Goal: Task Accomplishment & Management: Manage account settings

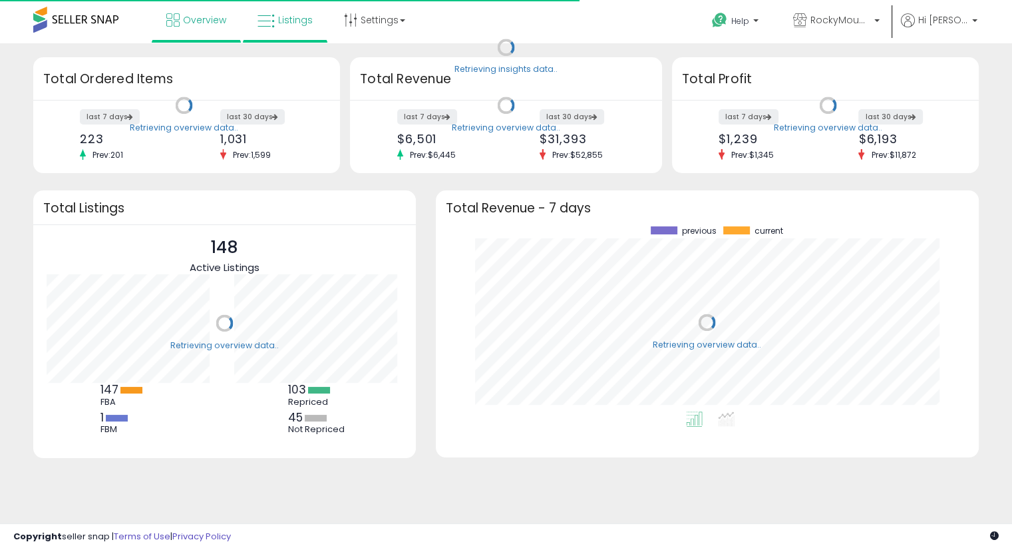
scroll to position [184, 516]
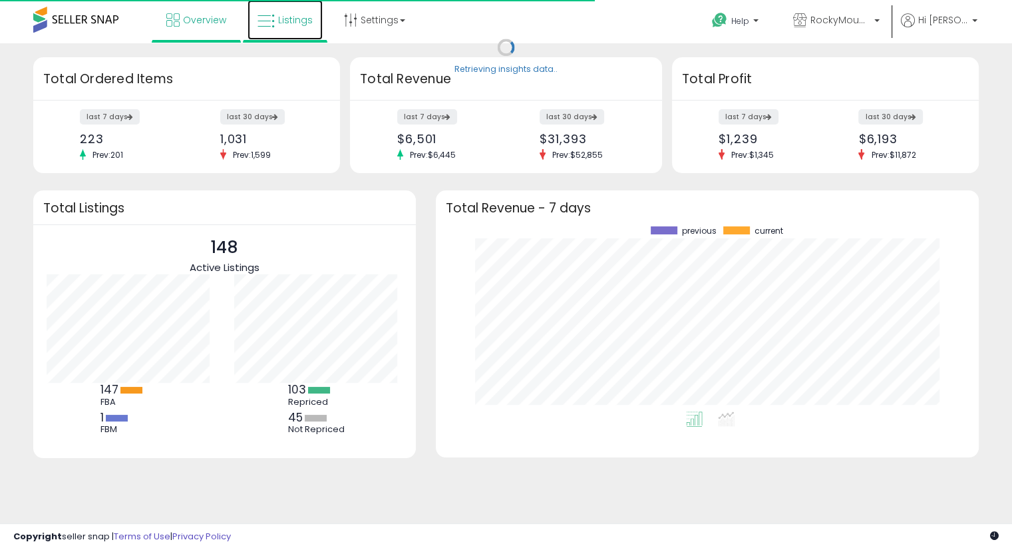
click at [286, 31] on link "Listings" at bounding box center [285, 20] width 75 height 40
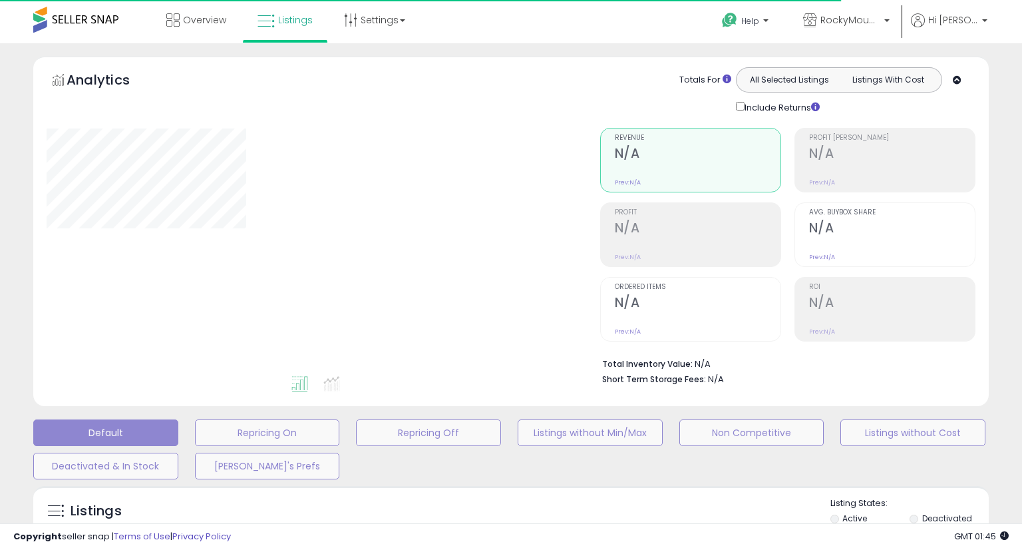
click at [0, 0] on div "Retrieving graph data.." at bounding box center [0, 0] width 0 height 0
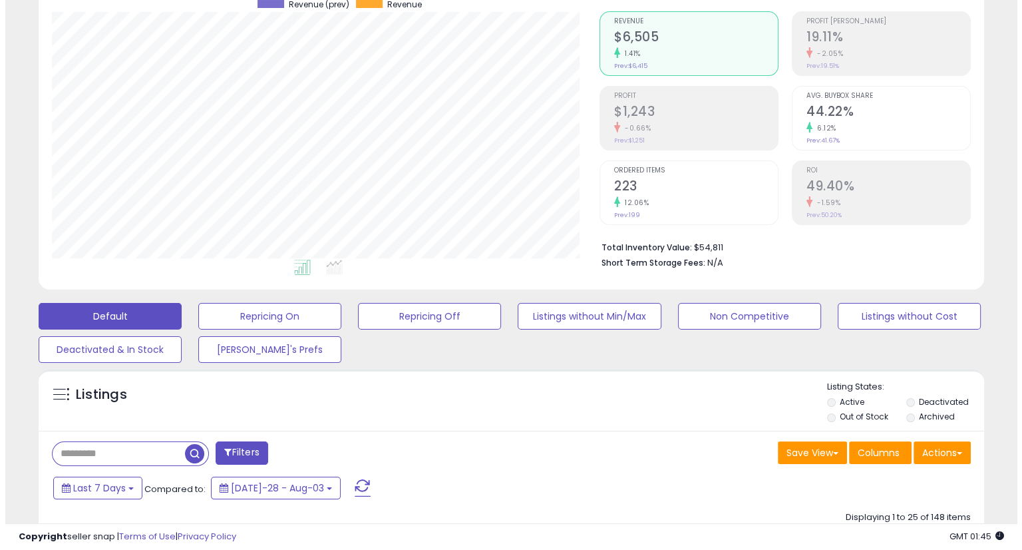
scroll to position [129, 0]
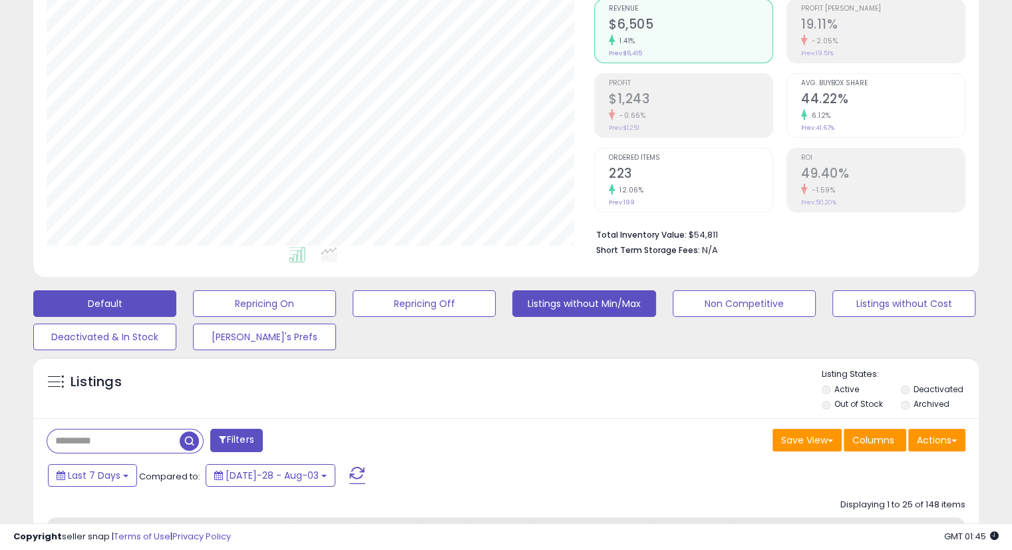
click at [336, 304] on button "Listings without Min/Max" at bounding box center [264, 303] width 143 height 27
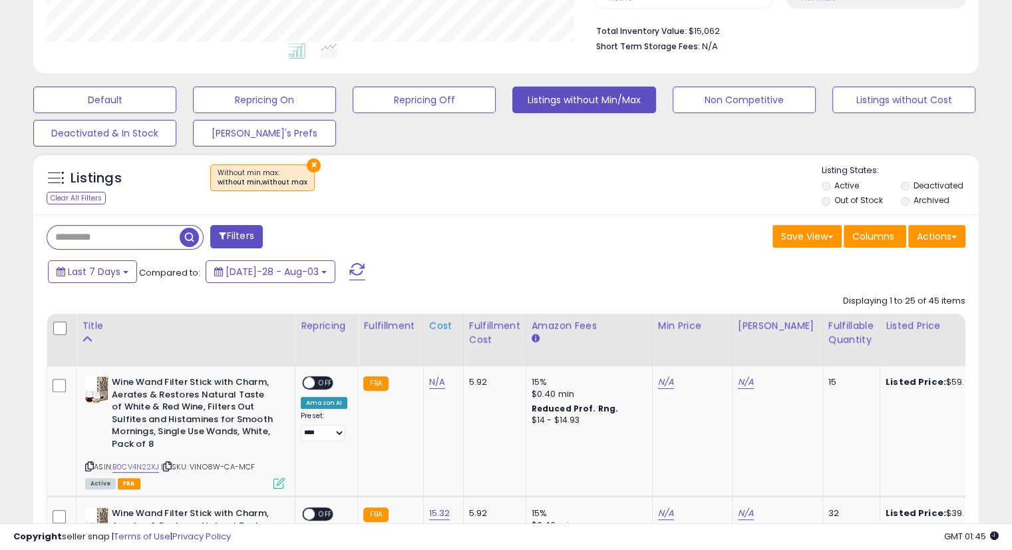
scroll to position [335, 0]
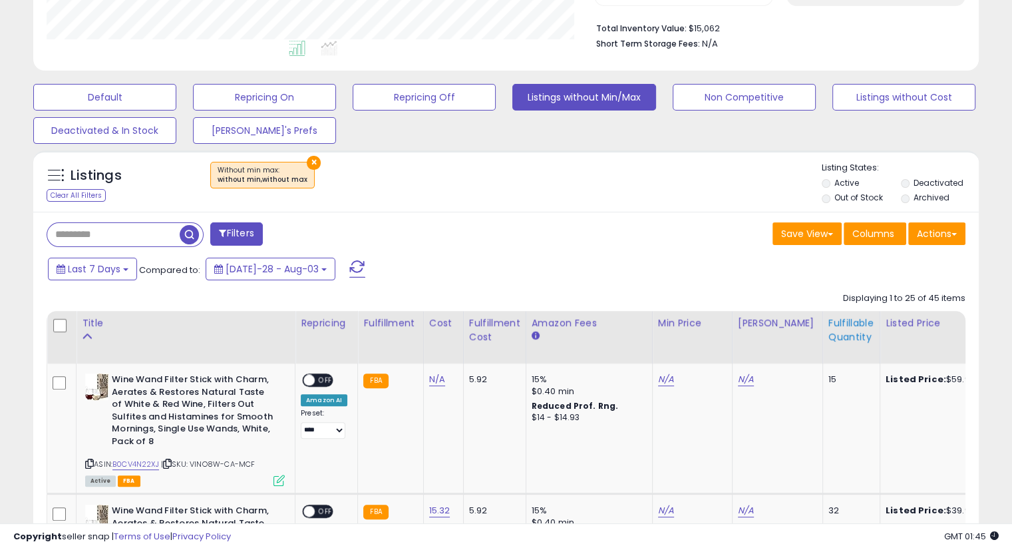
click at [823, 339] on th "Fulfillable Quantity" at bounding box center [851, 337] width 57 height 53
click at [829, 339] on div "Fulfillable Quantity" at bounding box center [852, 330] width 46 height 28
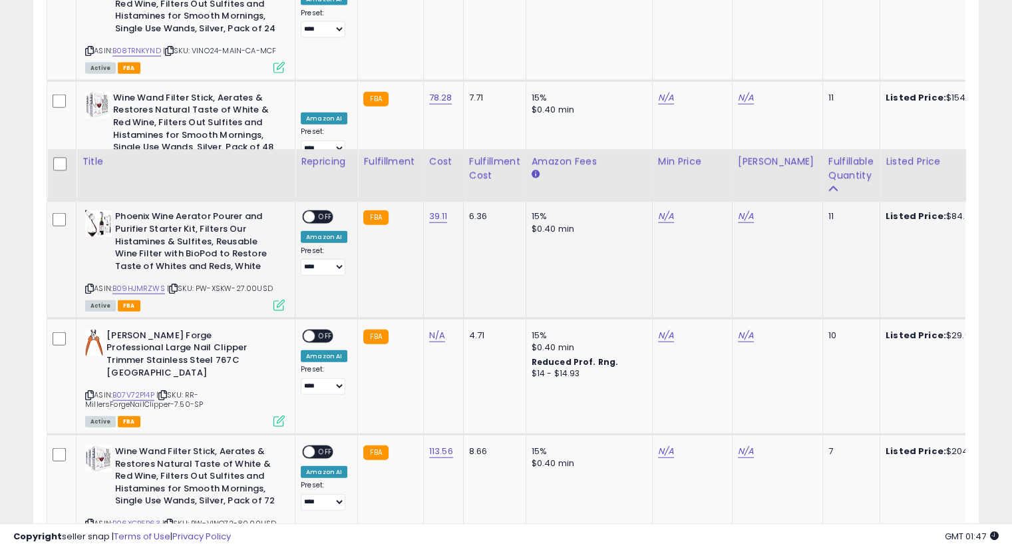
scroll to position [3242, 0]
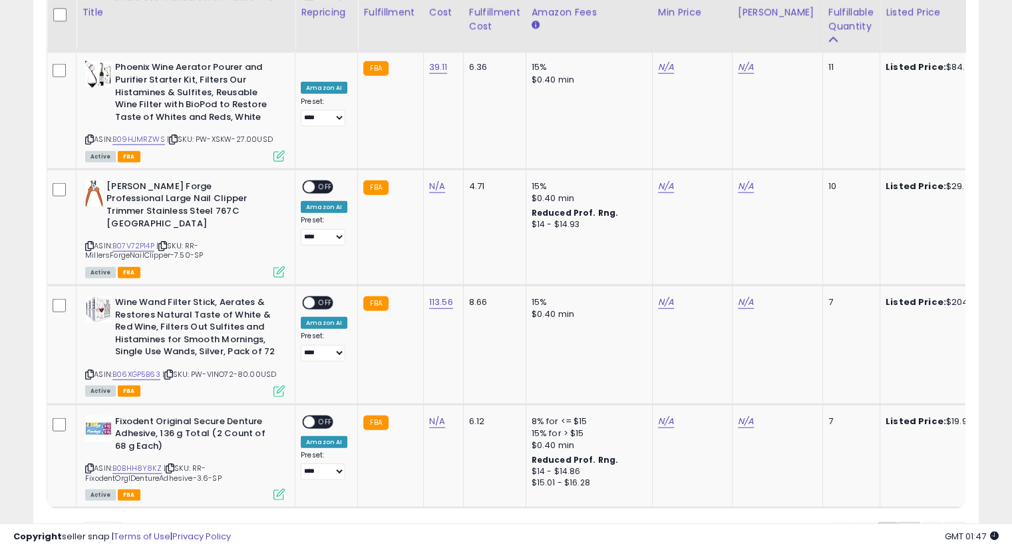
click at [944, 522] on link "2" at bounding box center [954, 533] width 21 height 23
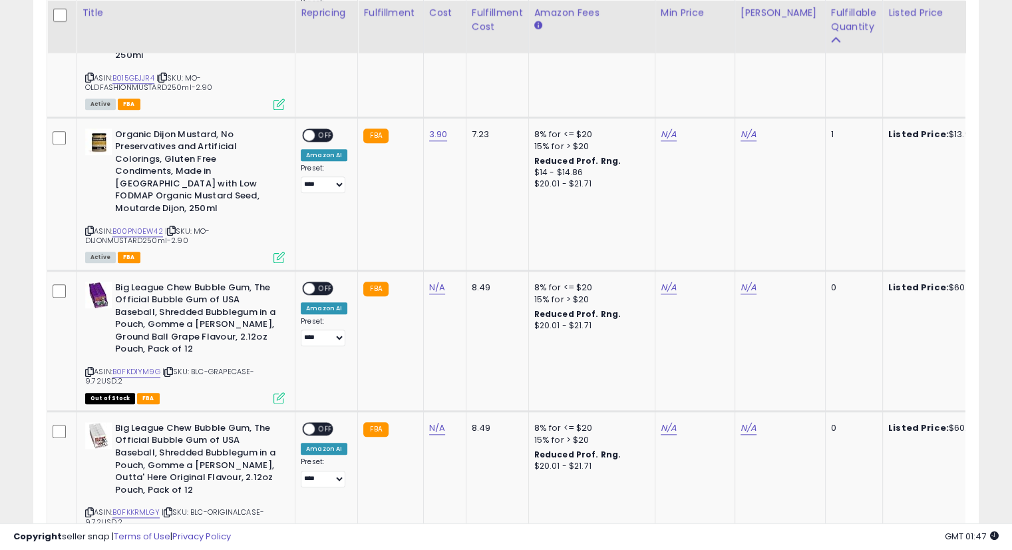
scroll to position [1312, 0]
click at [122, 366] on link "B0FKD1YM9G" at bounding box center [136, 371] width 48 height 11
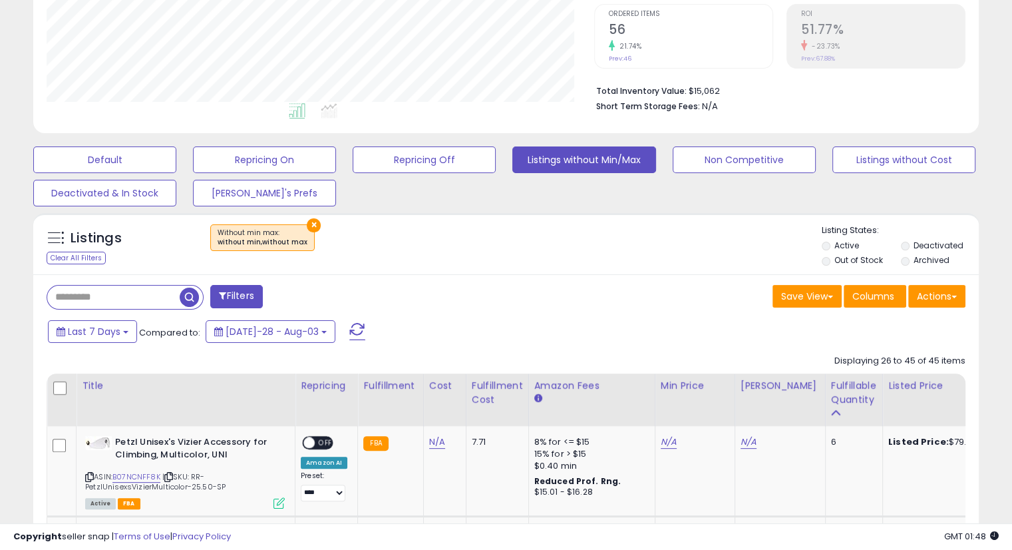
scroll to position [0, 0]
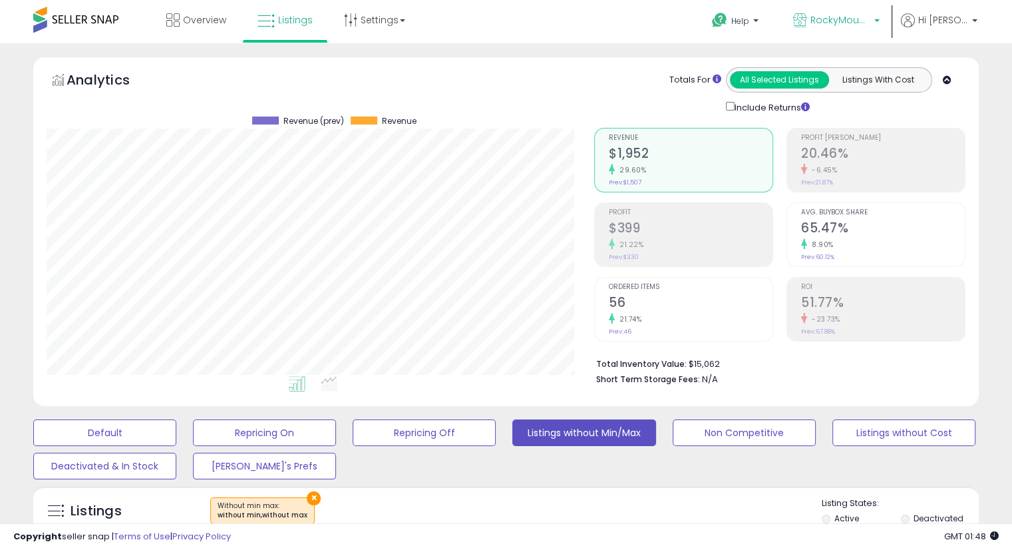
click at [853, 13] on span "RockyMountainCo - [GEOGRAPHIC_DATA]" at bounding box center [841, 19] width 60 height 13
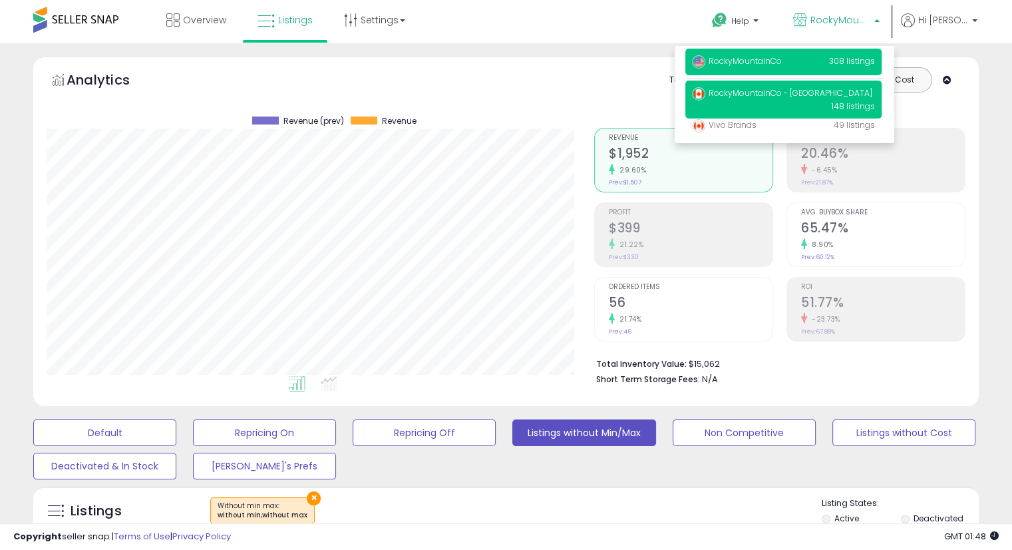
click at [757, 71] on p "RockyMountainCo 308 listings" at bounding box center [783, 62] width 196 height 27
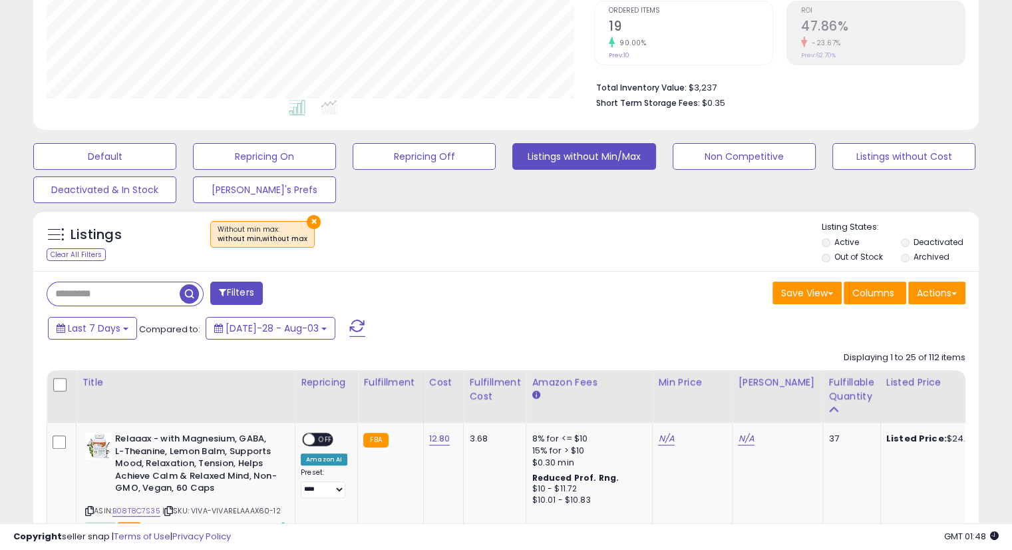
scroll to position [277, 0]
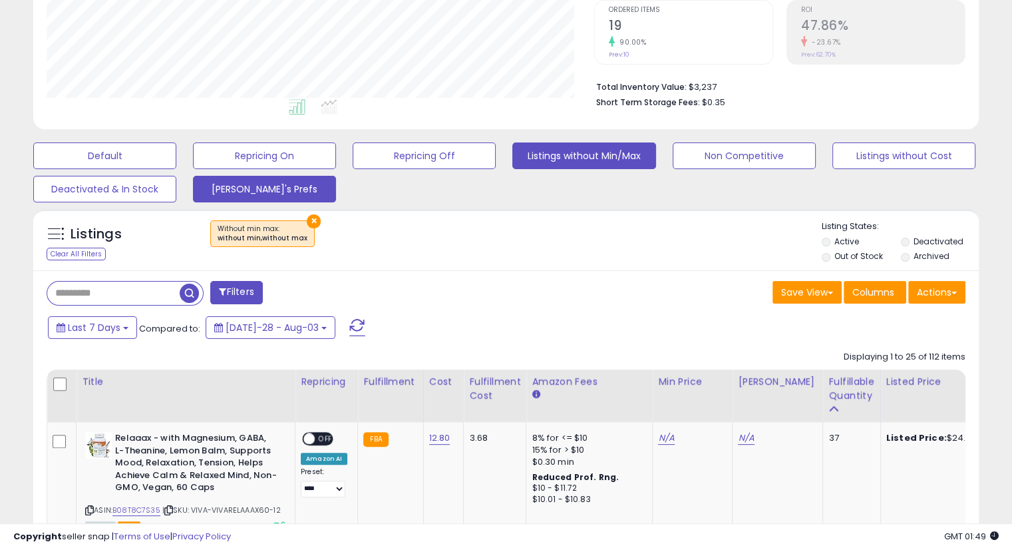
click at [176, 169] on button "Mike's Prefs" at bounding box center [104, 155] width 143 height 27
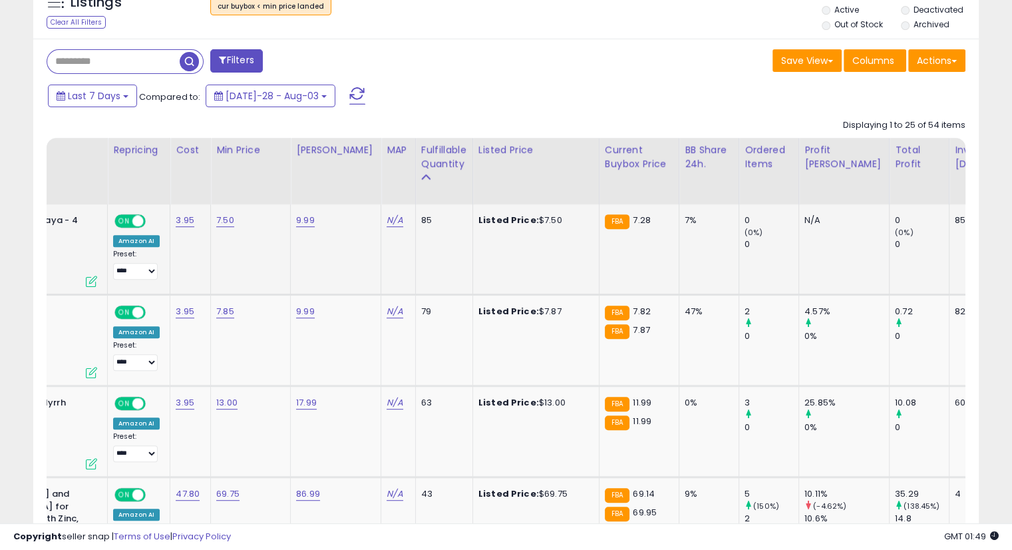
scroll to position [0, 266]
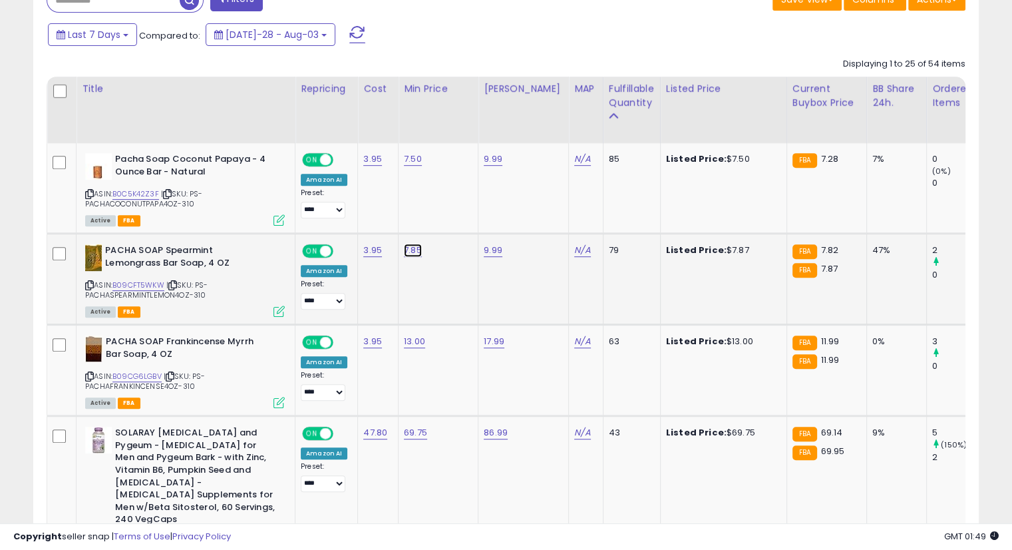
click at [407, 166] on link "7.85" at bounding box center [413, 158] width 18 height 13
type input "****"
click button "submit" at bounding box center [446, 217] width 23 height 20
click at [408, 160] on link "7.50" at bounding box center [413, 158] width 18 height 13
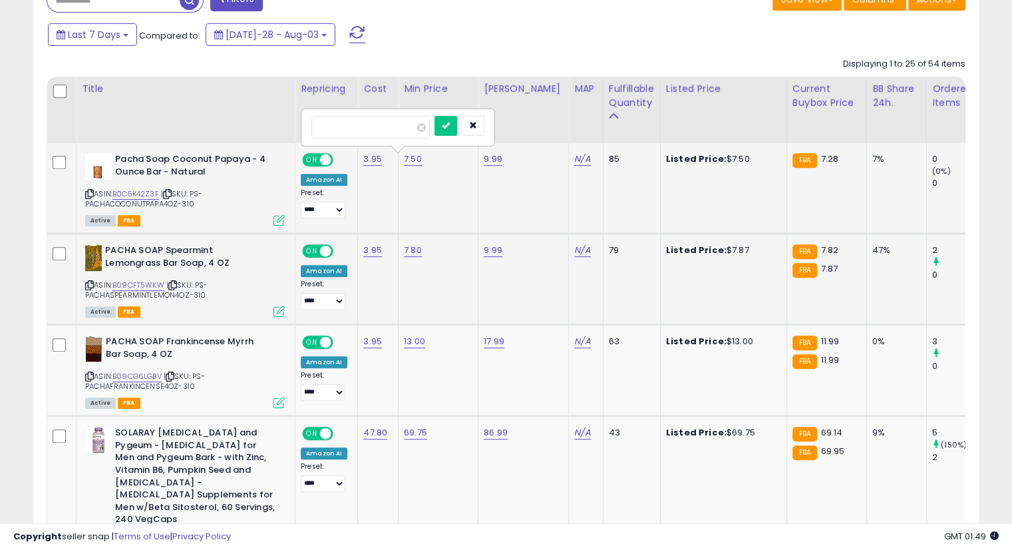
type input "****"
click button "submit" at bounding box center [446, 126] width 23 height 20
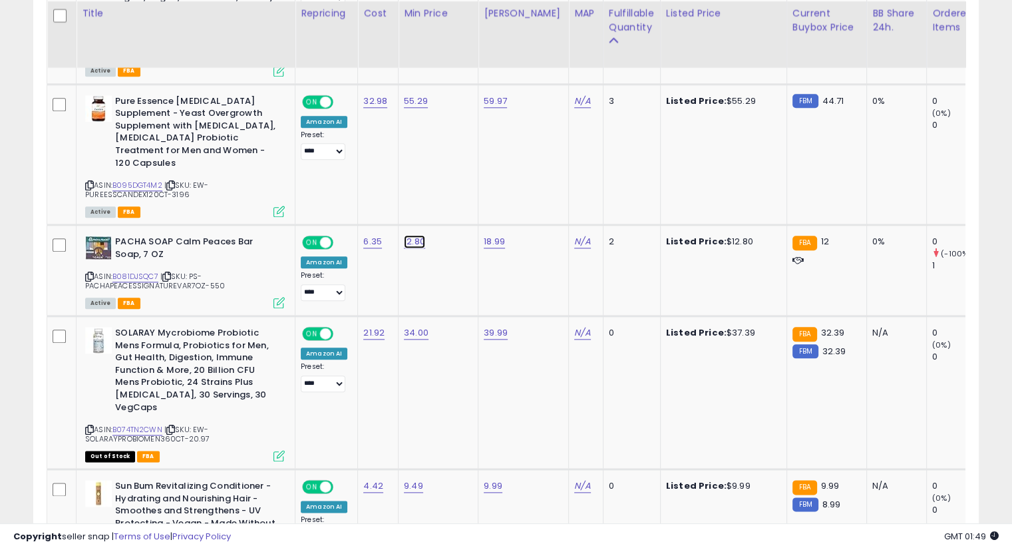
type input "**"
click button "submit" at bounding box center [447, 193] width 23 height 20
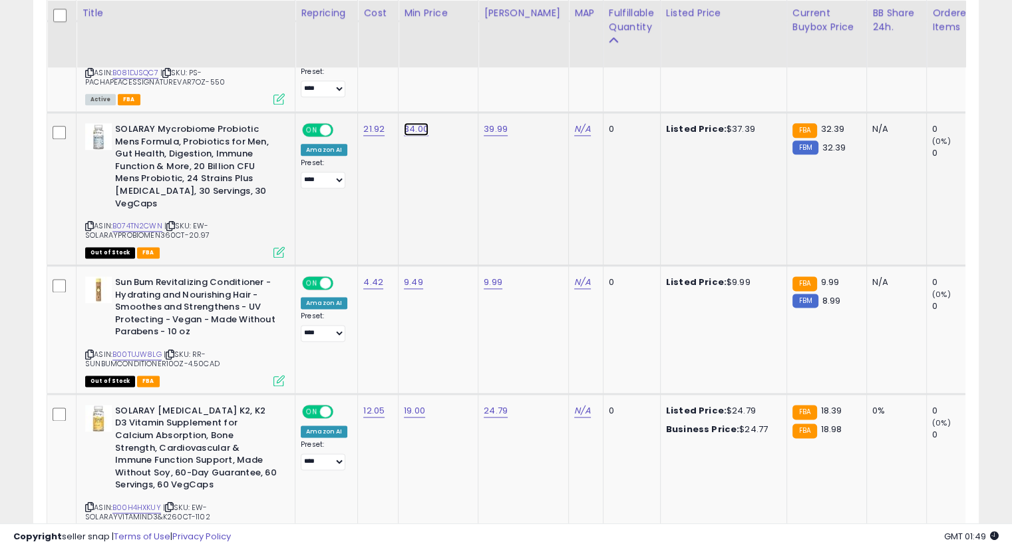
type input "*****"
click button "submit" at bounding box center [448, 81] width 23 height 20
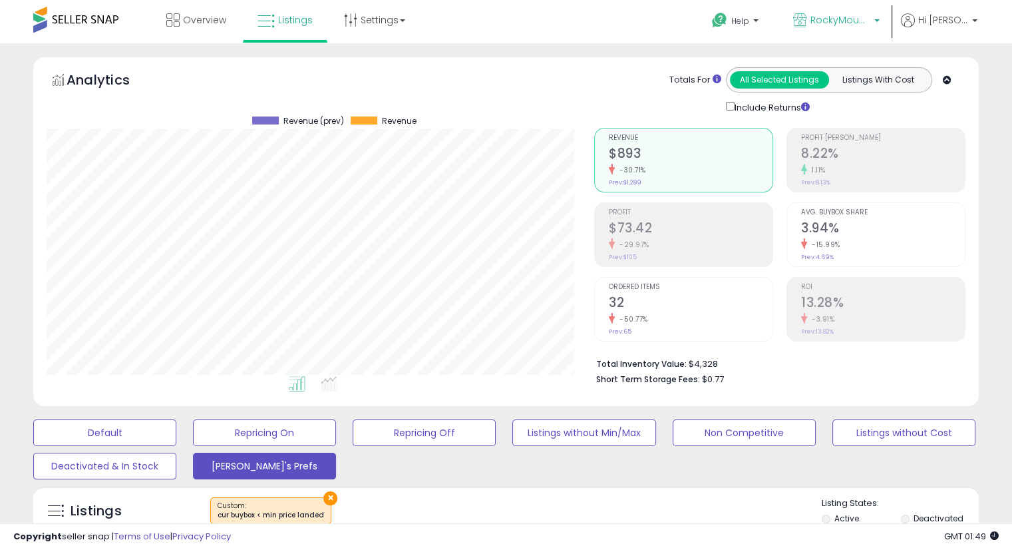
click at [862, 30] on p "RockyMountainCo" at bounding box center [836, 21] width 87 height 17
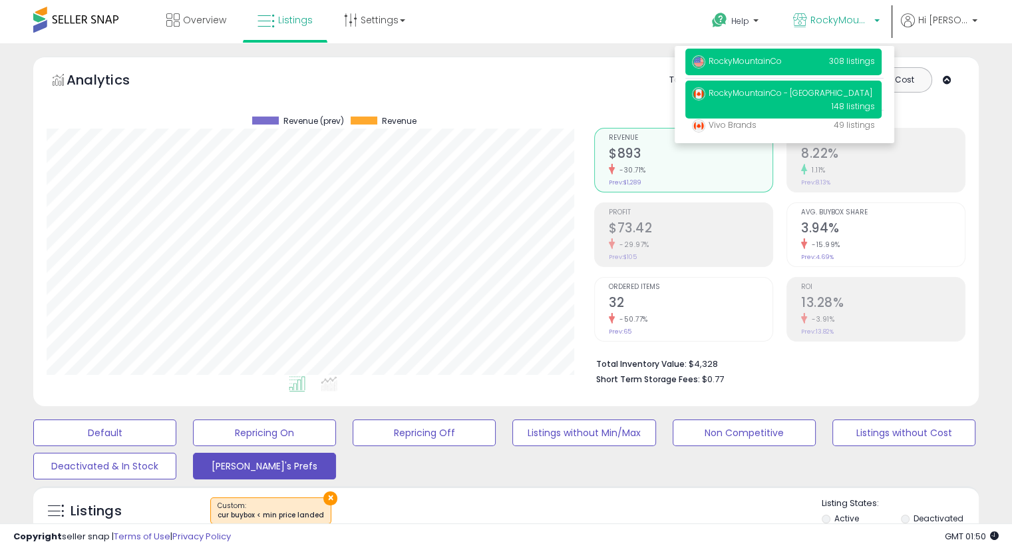
click at [755, 91] on span "RockyMountainCo - [GEOGRAPHIC_DATA]" at bounding box center [782, 92] width 180 height 11
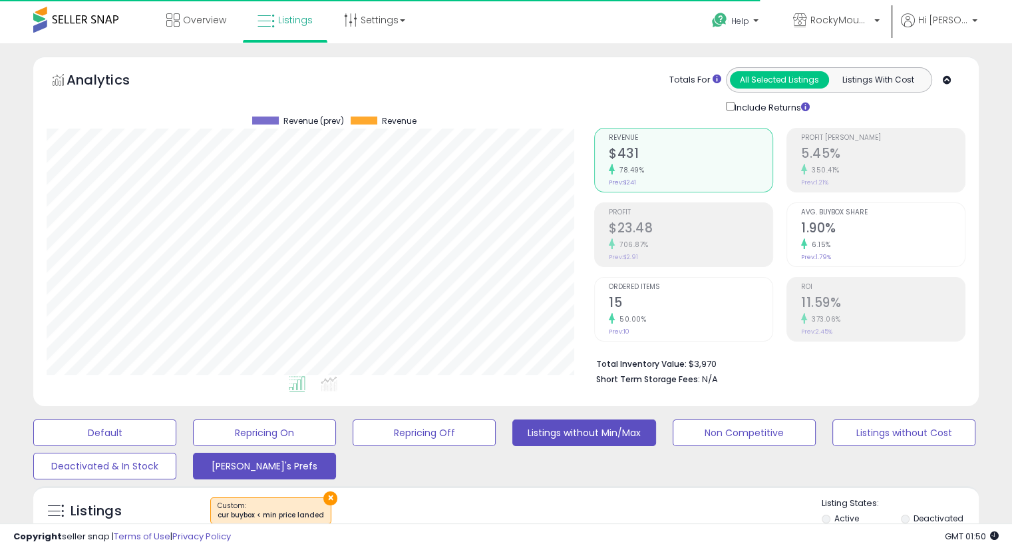
click at [176, 435] on button "Listings without Min/Max" at bounding box center [104, 432] width 143 height 27
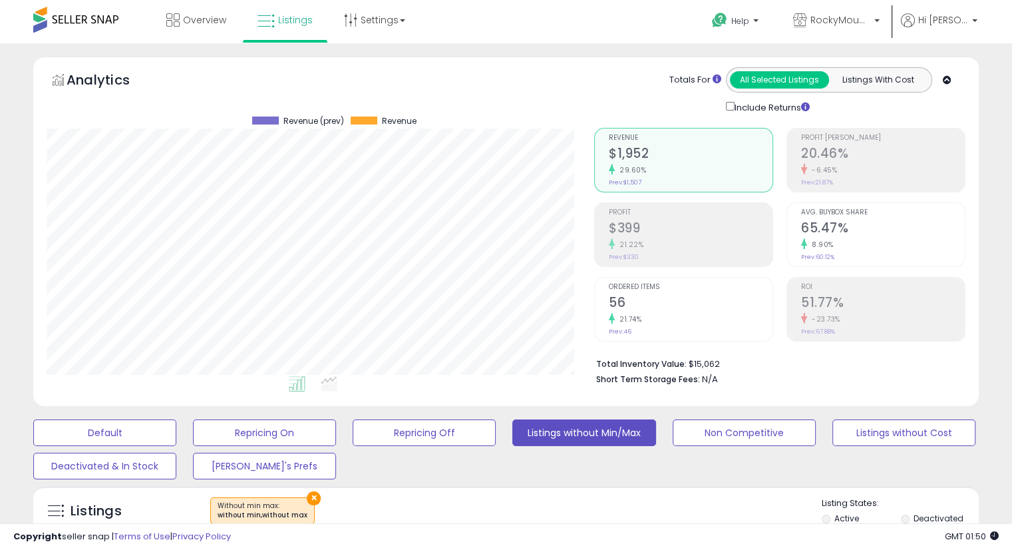
scroll to position [272, 547]
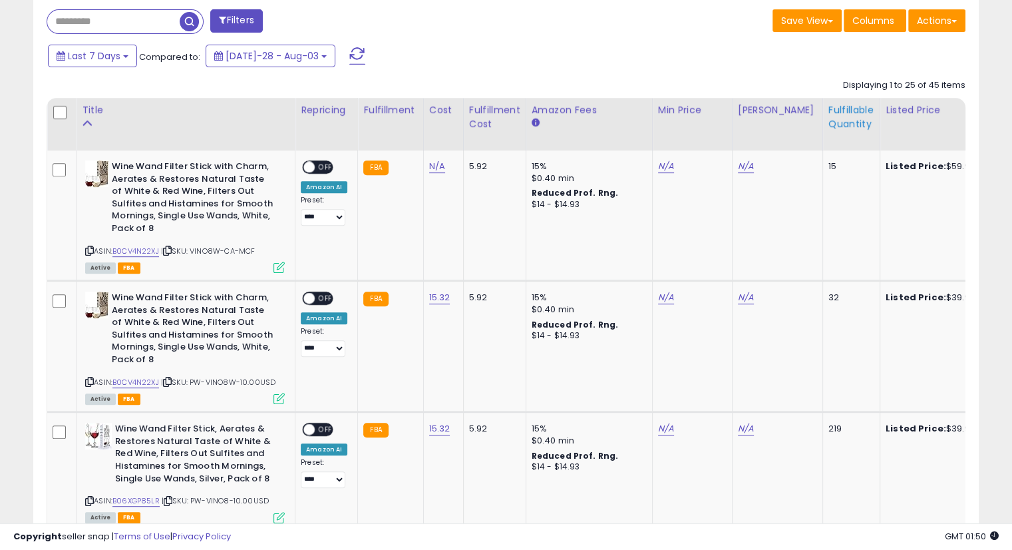
click at [829, 115] on div "Fulfillable Quantity" at bounding box center [852, 117] width 46 height 28
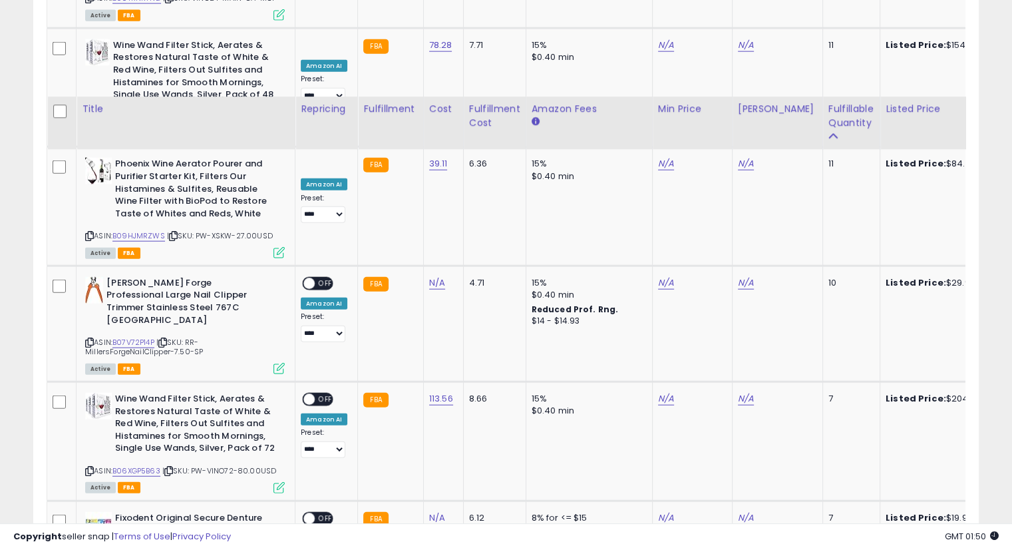
scroll to position [3242, 0]
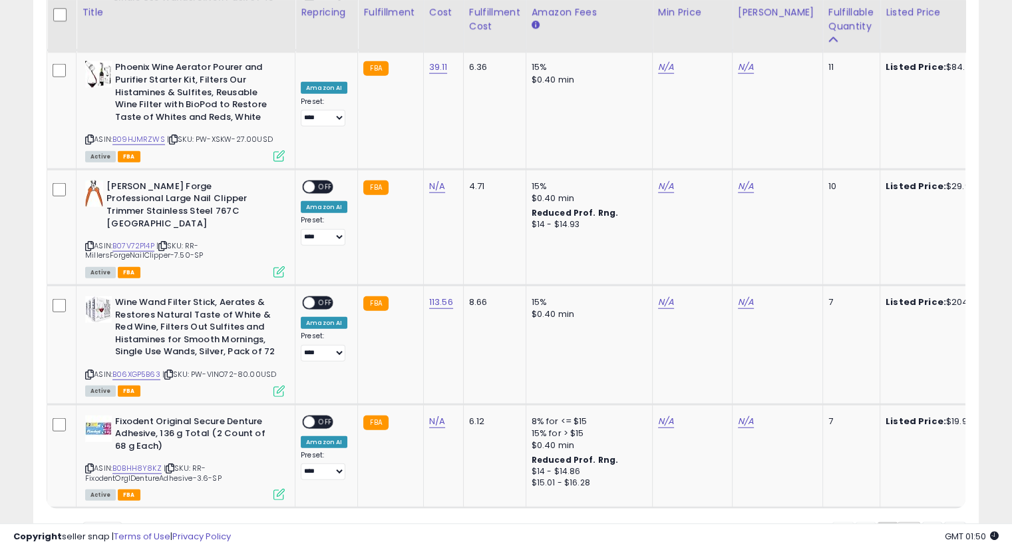
click at [944, 522] on link "2" at bounding box center [954, 533] width 21 height 23
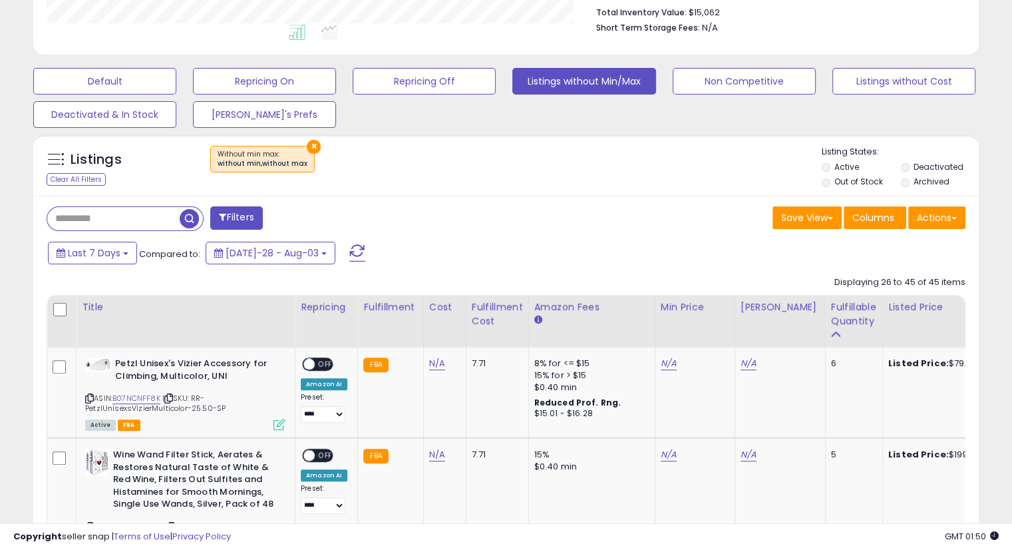
scroll to position [0, 0]
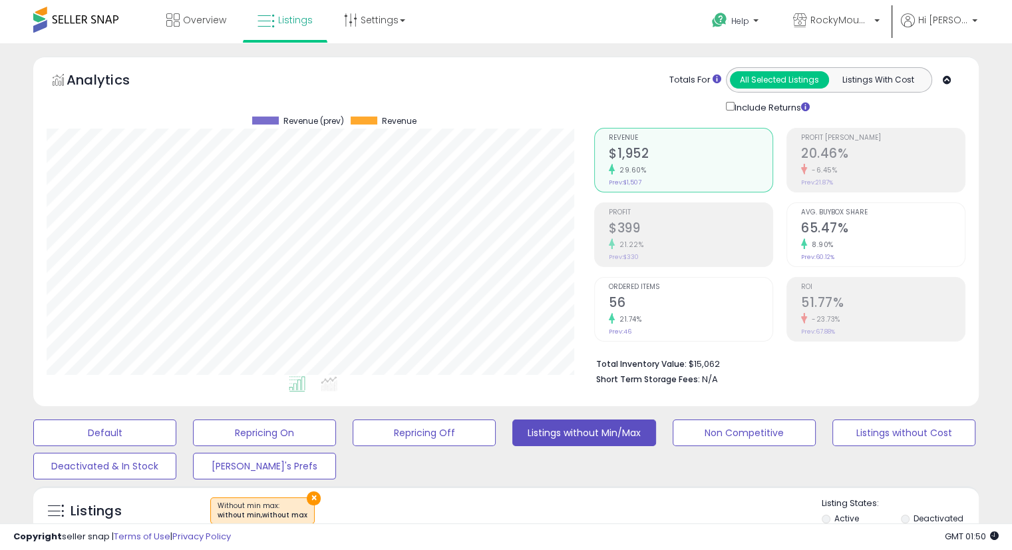
click at [197, 28] on link "Overview" at bounding box center [196, 20] width 80 height 40
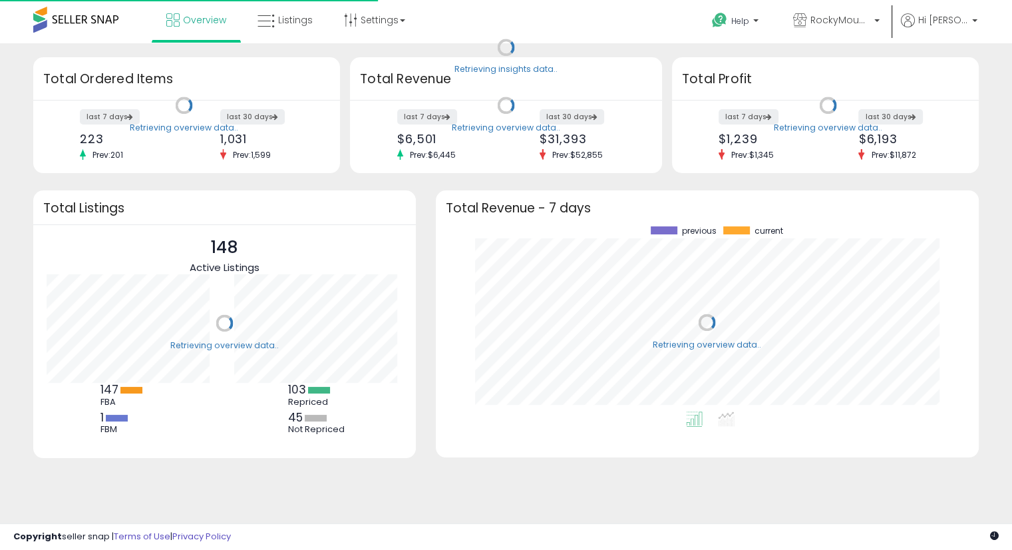
scroll to position [184, 516]
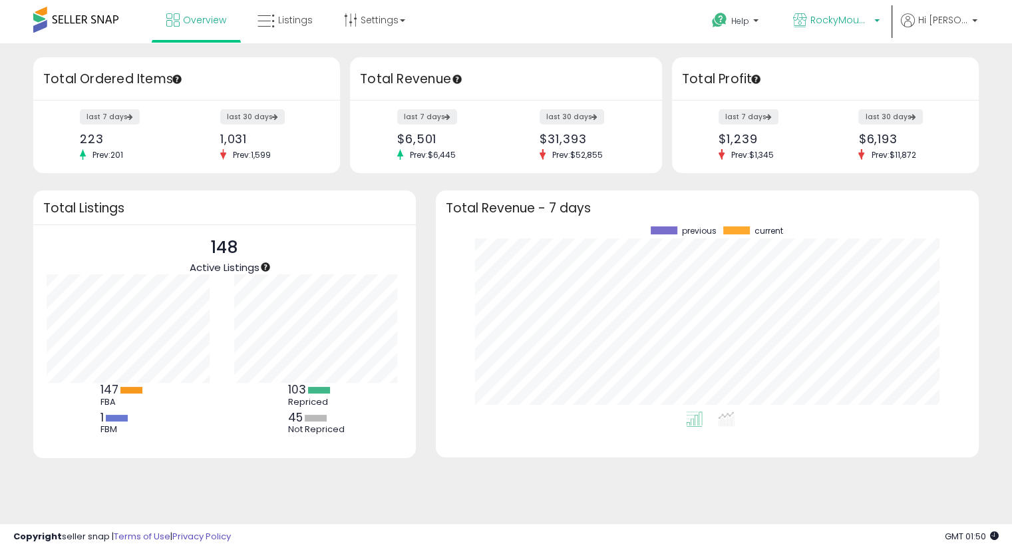
click at [851, 22] on span "RockyMountainCo - [GEOGRAPHIC_DATA]" at bounding box center [841, 19] width 60 height 13
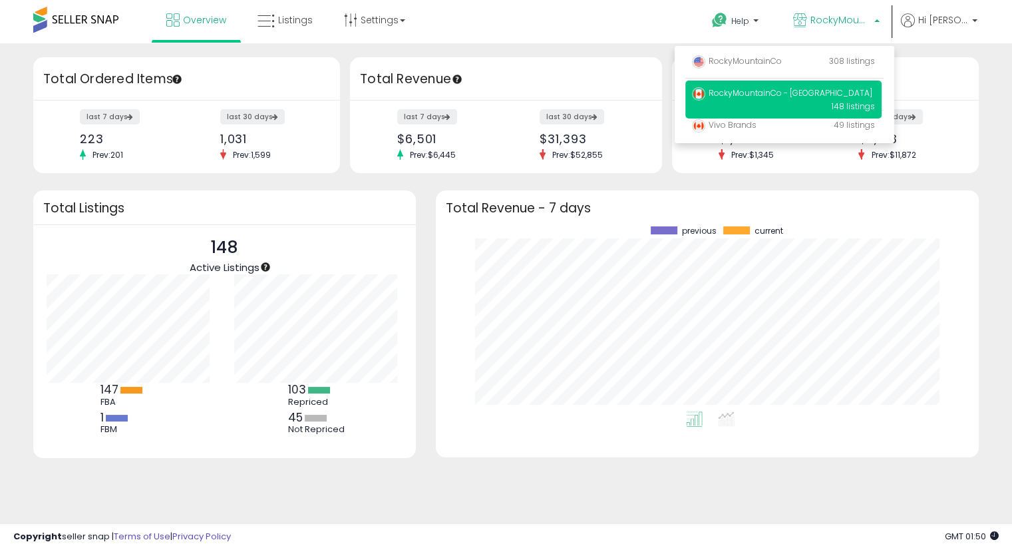
click at [851, 22] on span "RockyMountainCo - [GEOGRAPHIC_DATA]" at bounding box center [841, 19] width 60 height 13
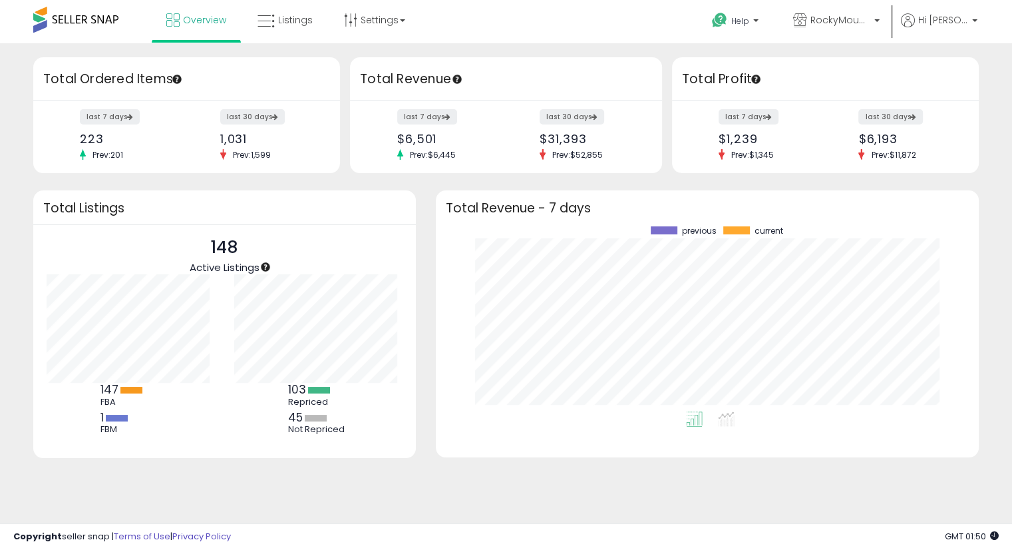
click at [600, 22] on div "Overview Listings Settings" at bounding box center [324, 28] width 668 height 57
